Goal: Find specific page/section: Find specific page/section

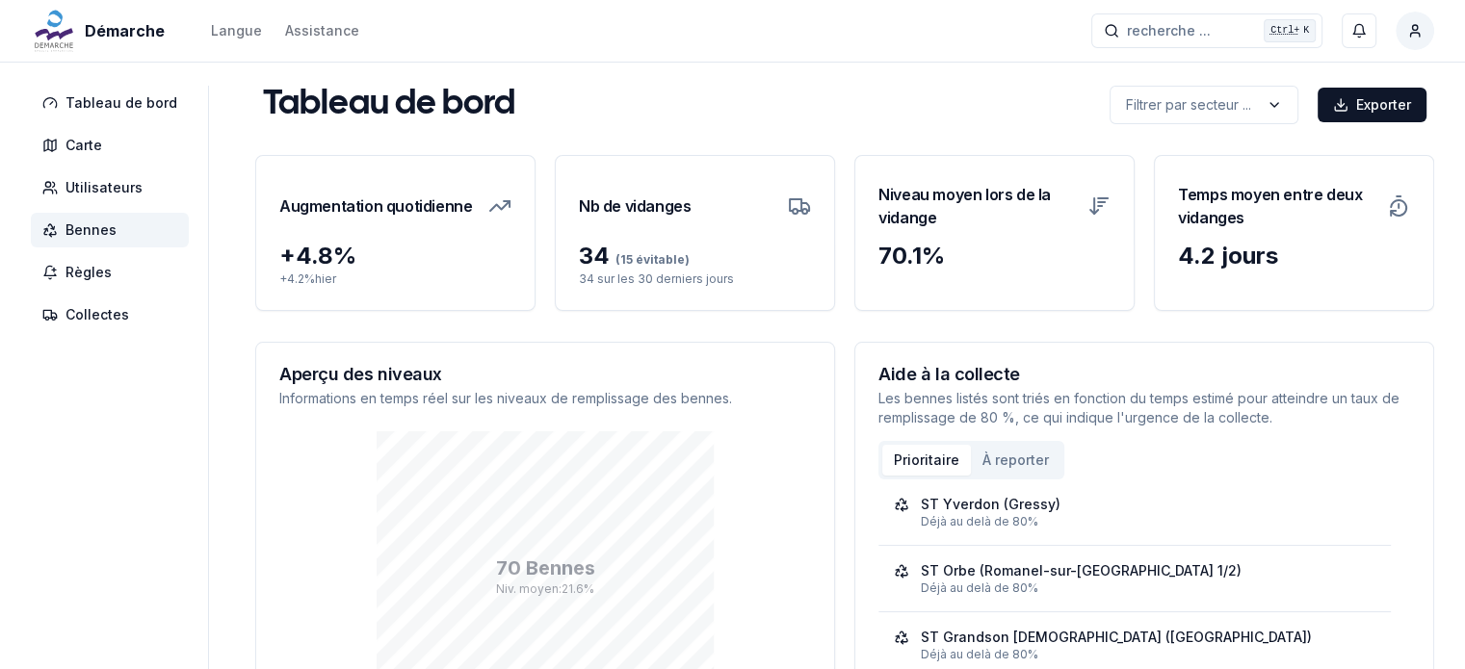
click at [89, 227] on span "Bennes" at bounding box center [90, 230] width 51 height 19
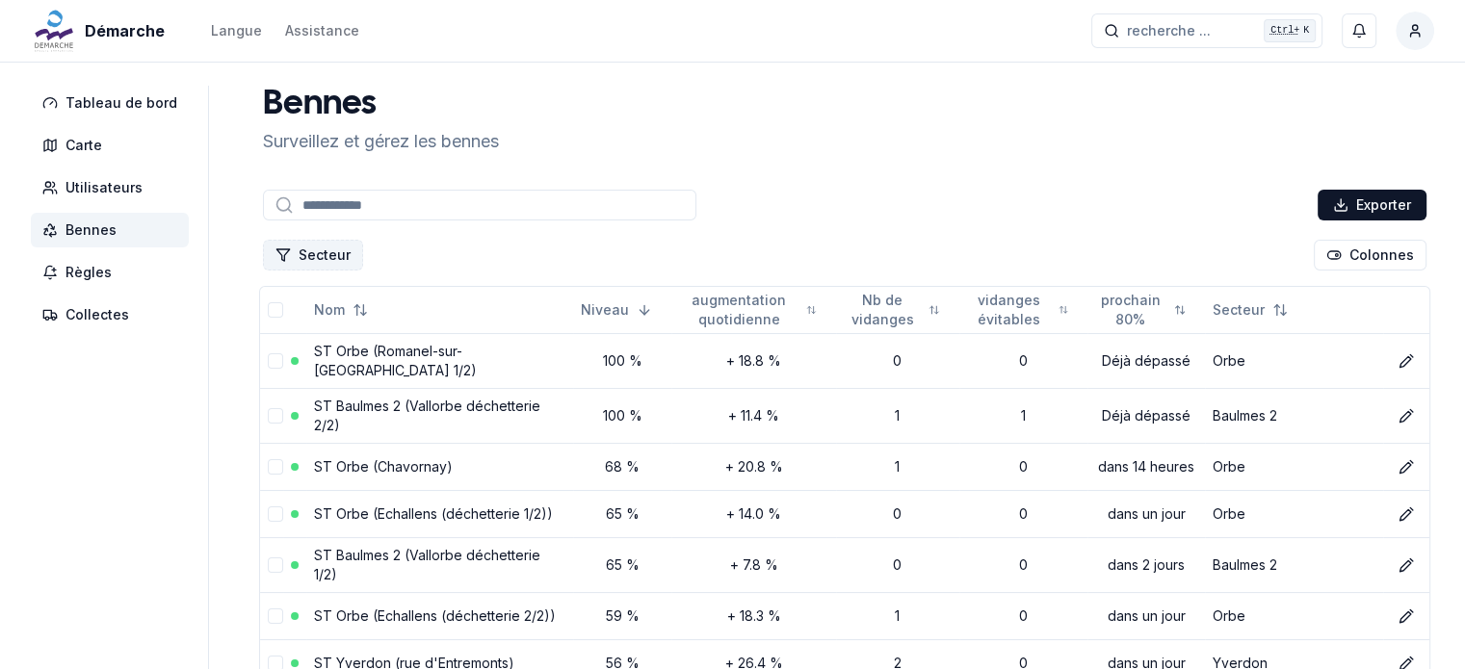
click at [336, 253] on button "Secteur" at bounding box center [313, 255] width 100 height 31
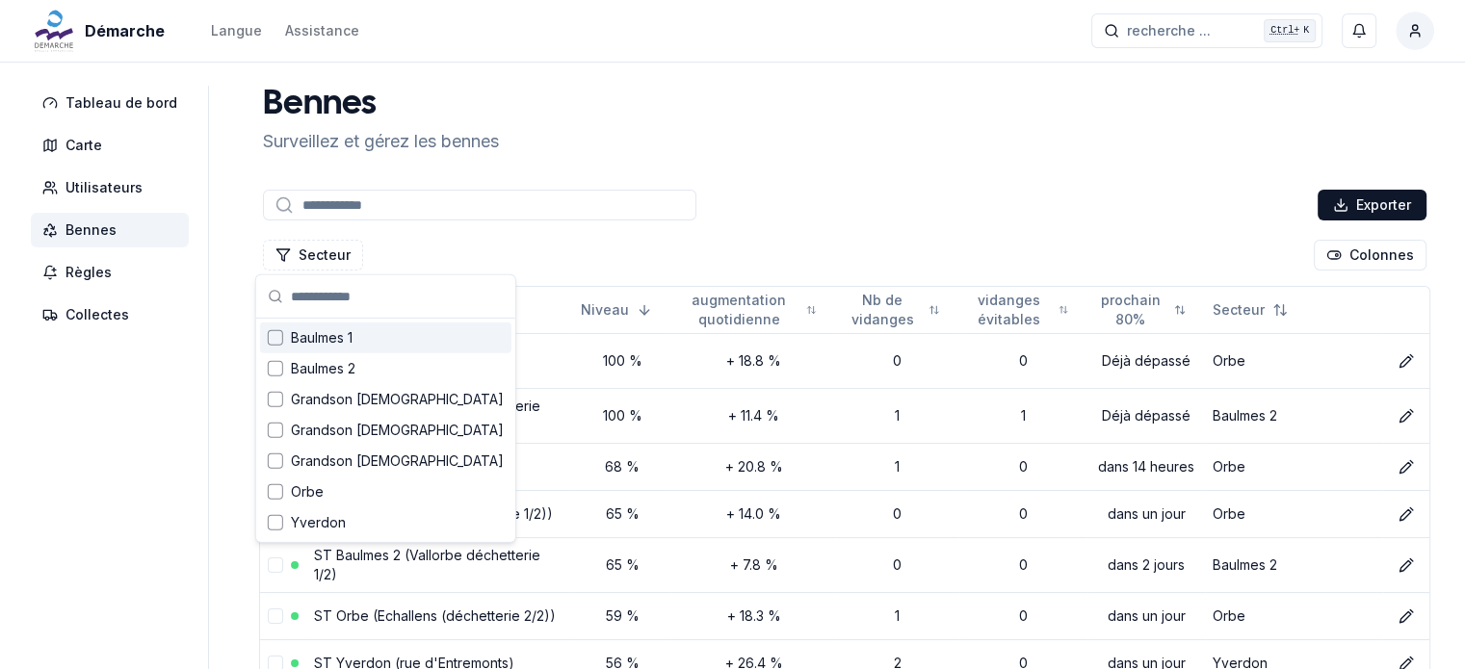
click at [633, 261] on div "Secteur Colonnes" at bounding box center [844, 255] width 1171 height 39
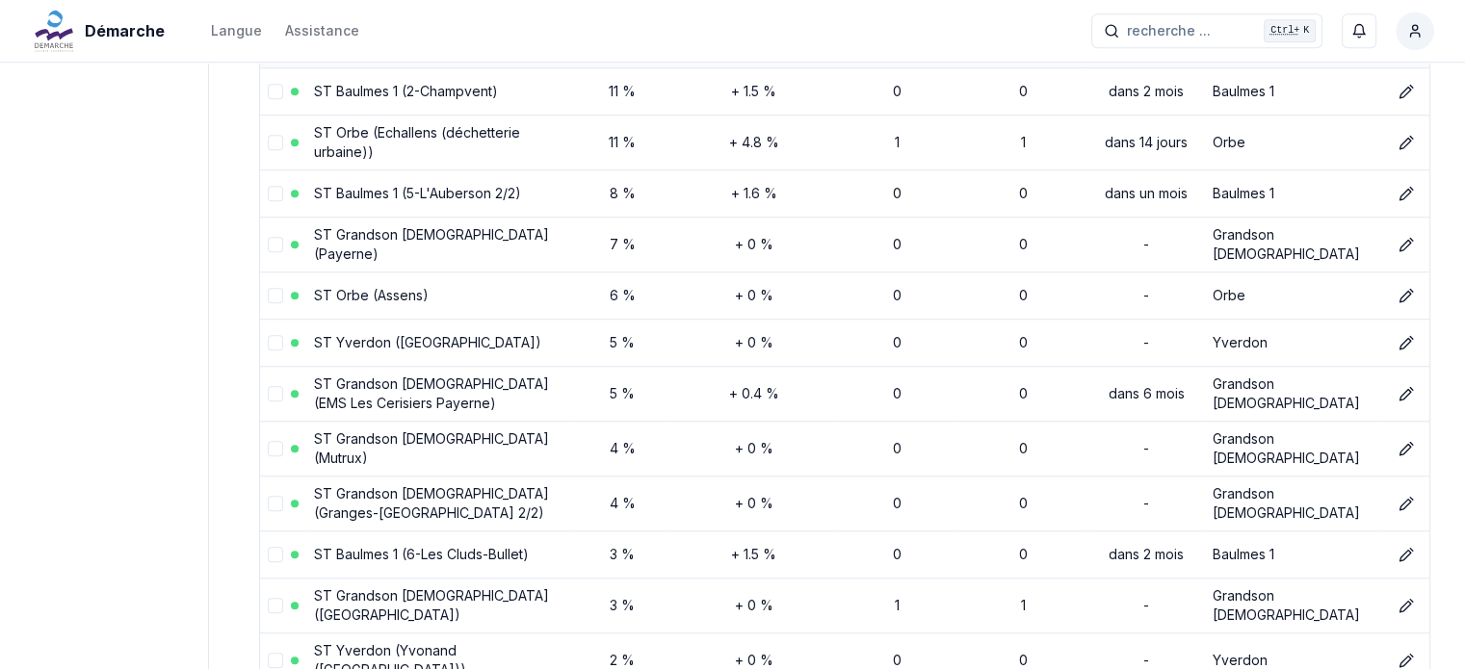
scroll to position [1637, 0]
